Goal: Task Accomplishment & Management: Use online tool/utility

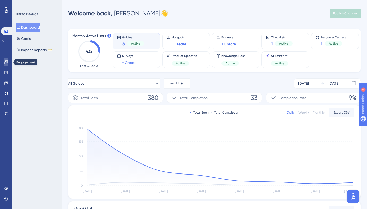
click at [7, 64] on icon at bounding box center [5, 62] width 3 height 3
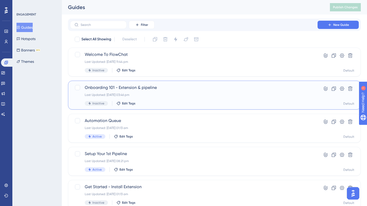
click at [163, 90] on span "Onboarding 101 - Extension & pipeline" at bounding box center [194, 87] width 218 height 6
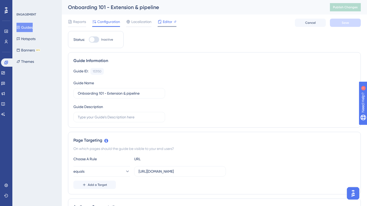
click at [164, 23] on span "Editor" at bounding box center [168, 22] width 10 height 6
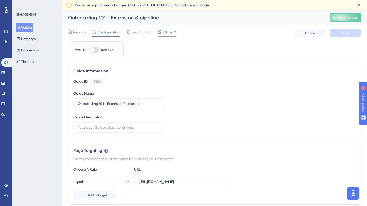
click at [163, 30] on span "Editor" at bounding box center [168, 32] width 10 height 6
click at [166, 36] on div "Editor" at bounding box center [167, 33] width 19 height 8
click at [205, 71] on div "Guide Information" at bounding box center [214, 71] width 282 height 6
click at [175, 32] on icon at bounding box center [175, 32] width 3 height 3
click at [168, 32] on span "Editor" at bounding box center [168, 32] width 10 height 6
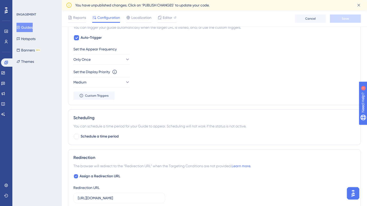
scroll to position [246, 0]
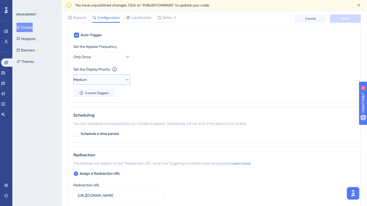
click at [116, 83] on button "Medium" at bounding box center [101, 79] width 57 height 10
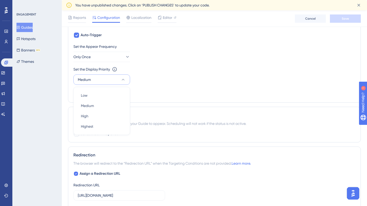
click at [117, 83] on button "Medium" at bounding box center [101, 79] width 57 height 10
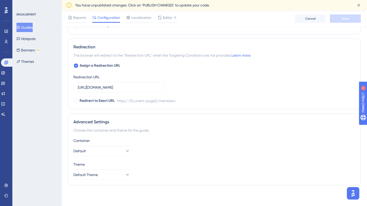
scroll to position [0, 0]
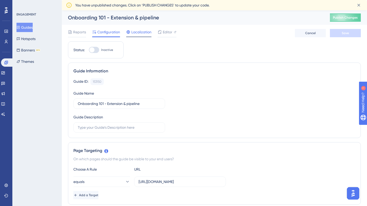
click at [140, 31] on span "Localization" at bounding box center [142, 32] width 20 height 6
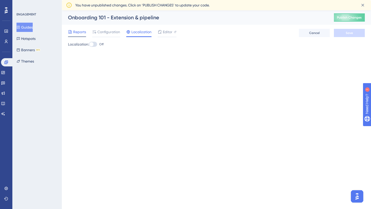
click at [82, 34] on span "Reports" at bounding box center [79, 32] width 13 height 6
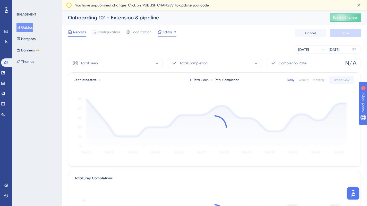
click at [163, 32] on span "Editor" at bounding box center [168, 32] width 10 height 6
